Goal: Task Accomplishment & Management: Manage account settings

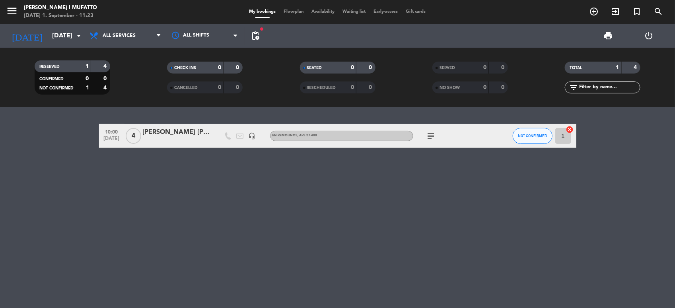
click at [45, 50] on div "RESERVED 1 4 CONFIRMED 0 0 NOT CONFIRMED 1 4 CHECK INS 0 0 CANCELLED 0 0 SEATED…" at bounding box center [337, 78] width 675 height 60
click at [48, 36] on input "[DATE]" at bounding box center [90, 36] width 84 height 16
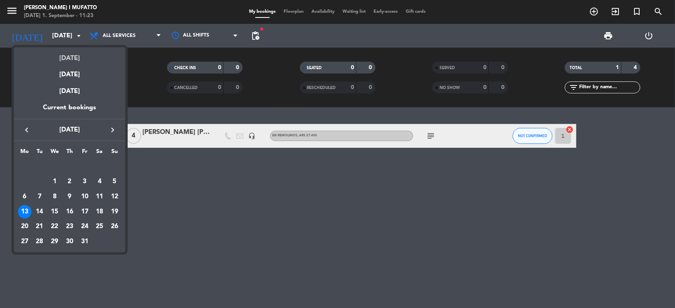
click at [71, 58] on div "[DATE]" at bounding box center [69, 55] width 111 height 16
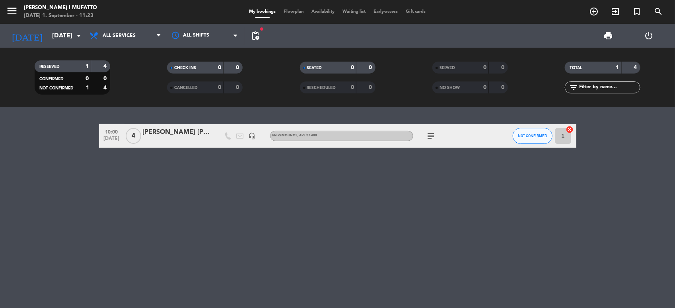
type input "[DATE]"
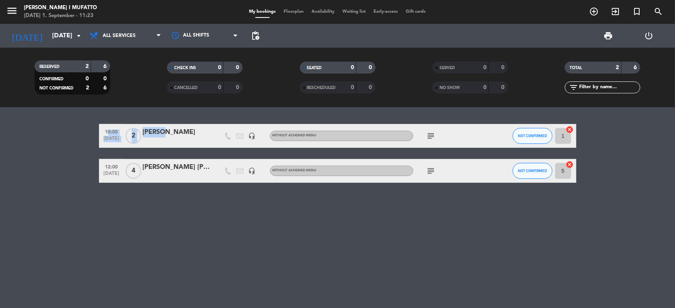
drag, startPoint x: 155, startPoint y: 118, endPoint x: 172, endPoint y: 136, distance: 24.5
click at [172, 136] on div "10:00 [DATE] 2 [PERSON_NAME] headset_mic Without assigned menu subject NOT CONF…" at bounding box center [337, 207] width 675 height 201
click at [172, 136] on div "[PERSON_NAME]" at bounding box center [177, 132] width 68 height 10
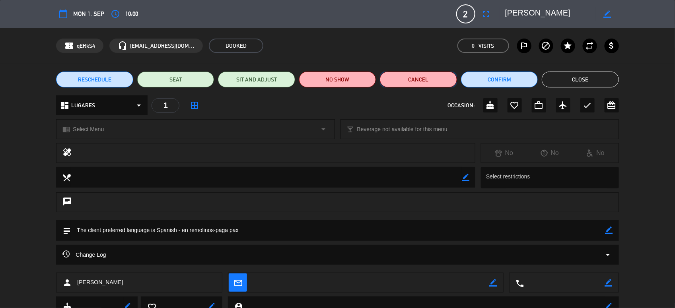
click at [440, 76] on button "Cancel" at bounding box center [418, 80] width 77 height 16
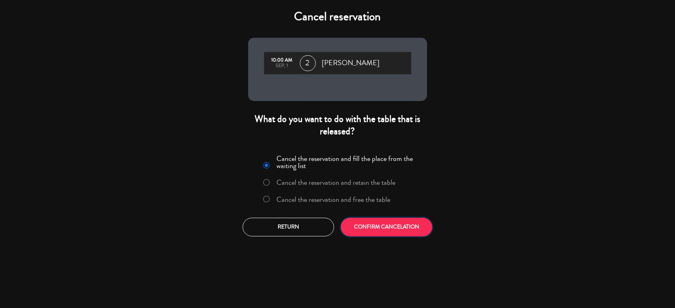
click at [361, 231] on button "CONFIRM CANCELATION" at bounding box center [386, 227] width 91 height 19
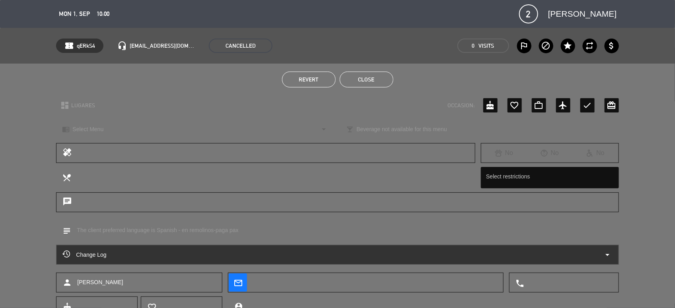
click at [367, 78] on button "Close" at bounding box center [367, 80] width 54 height 16
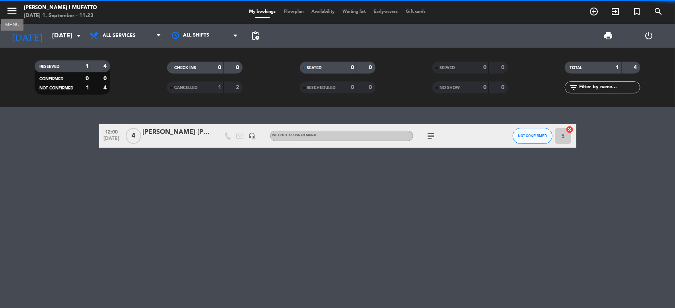
click at [11, 10] on icon "menu" at bounding box center [12, 11] width 12 height 12
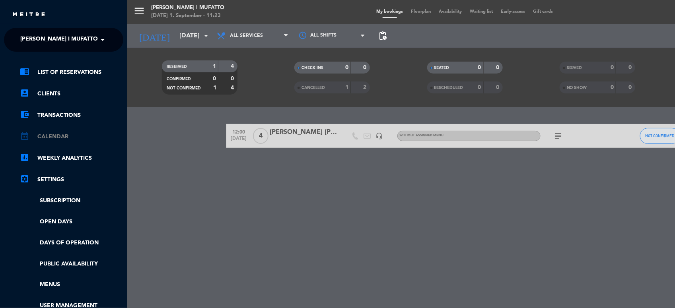
click at [47, 134] on link "calendar_month Calendar" at bounding box center [71, 137] width 103 height 10
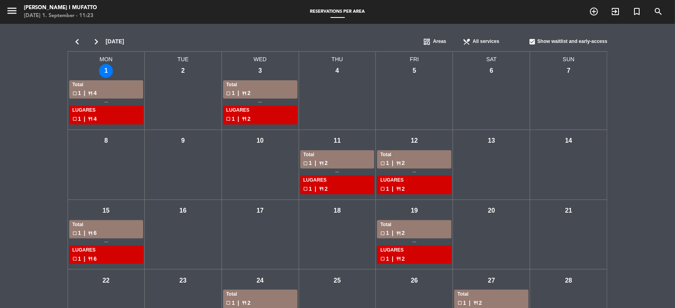
click at [267, 80] on div "Wed - 3 Total check_box_outline_blank 1 | restaurant 2 LUGARES check_box_outlin…" at bounding box center [260, 97] width 77 height 66
click at [265, 97] on div "check_box_outline_blank 1 | restaurant 2" at bounding box center [260, 93] width 68 height 9
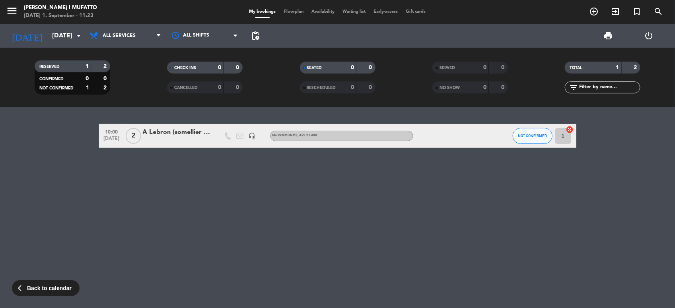
click at [177, 133] on div "A Lebron (somellier españa)" at bounding box center [177, 132] width 68 height 10
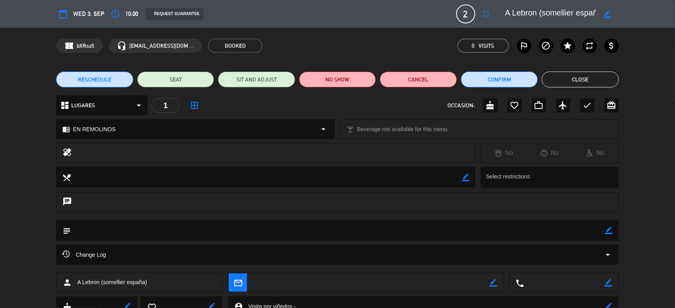
click at [565, 80] on button "Close" at bounding box center [580, 80] width 77 height 16
